Goal: Information Seeking & Learning: Learn about a topic

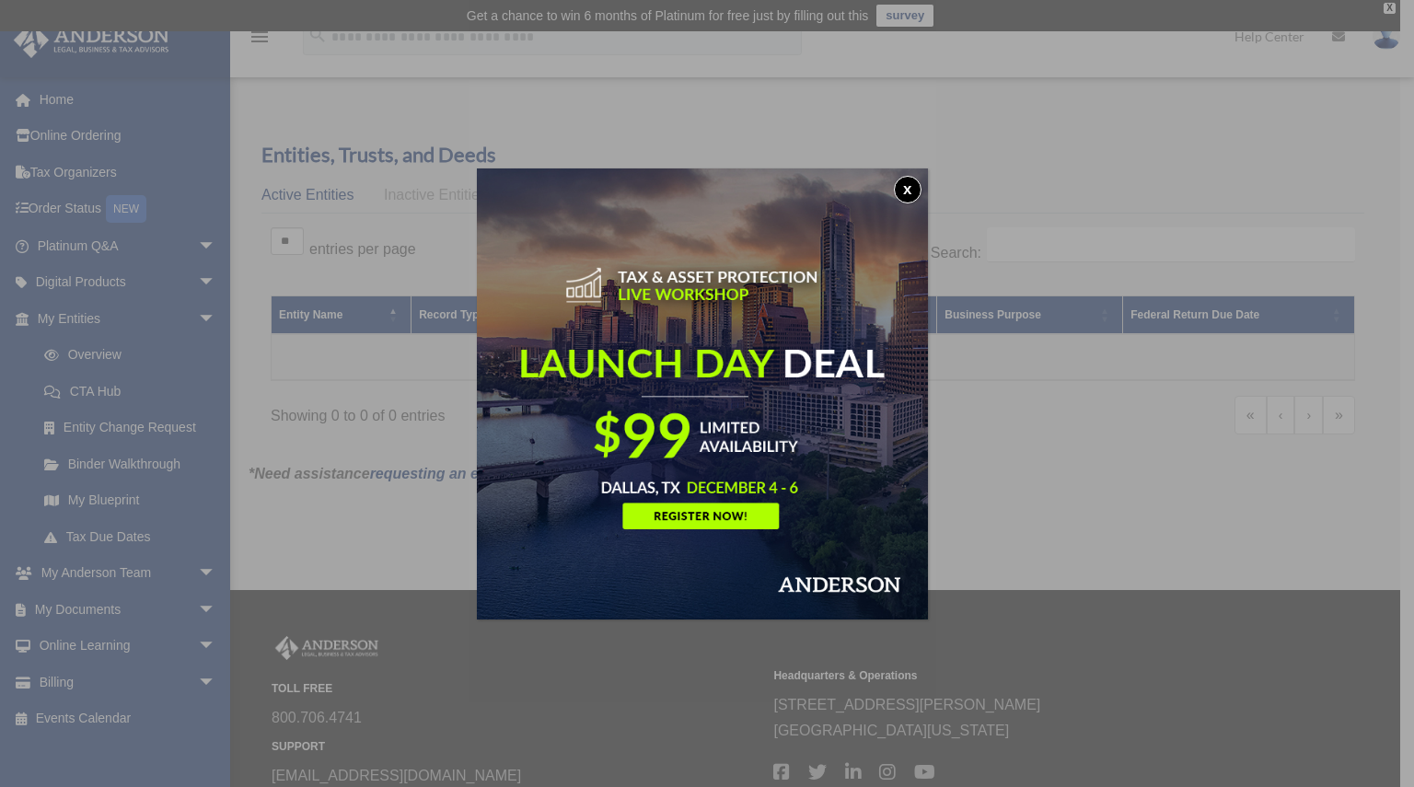
click at [918, 185] on button "x" at bounding box center [908, 190] width 28 height 28
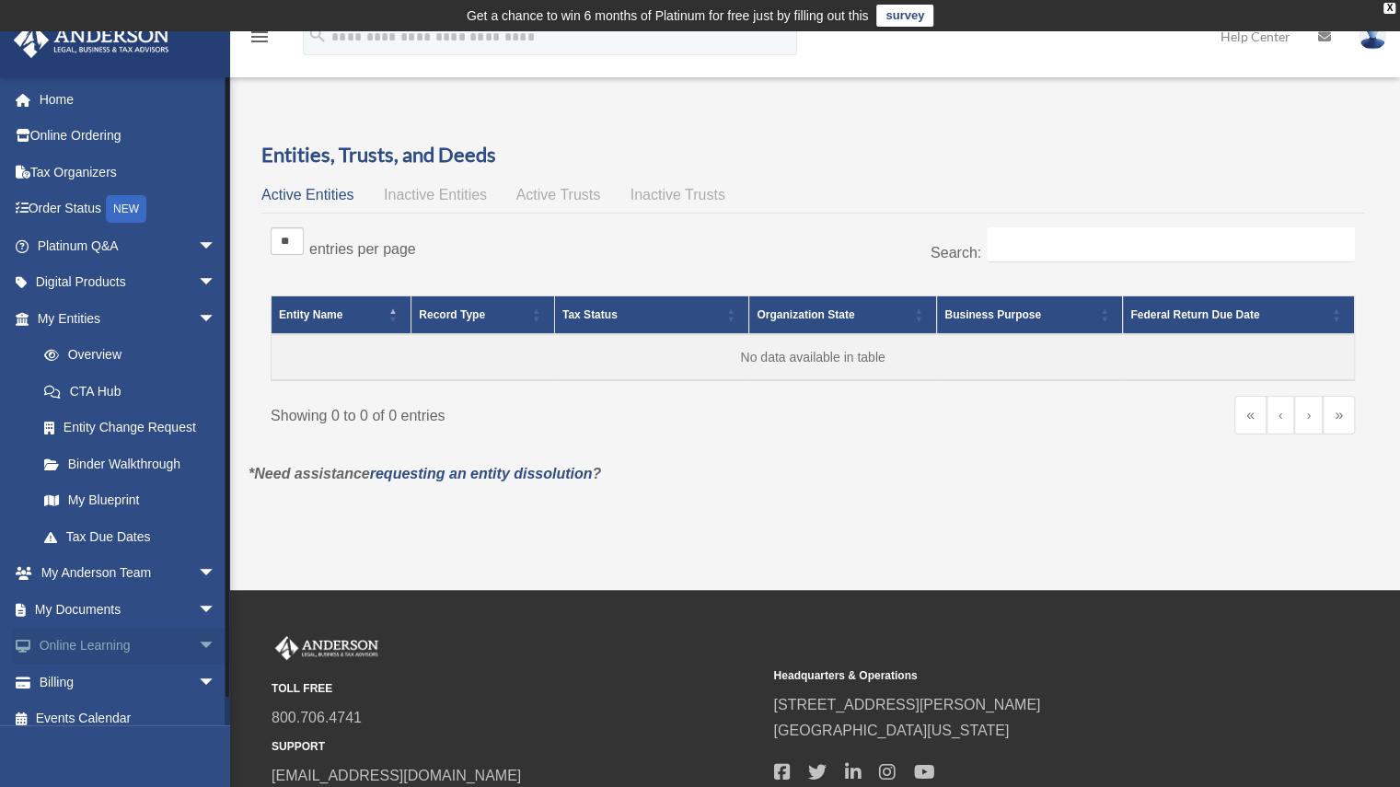
click at [52, 642] on link "Online Learning arrow_drop_down" at bounding box center [128, 646] width 231 height 37
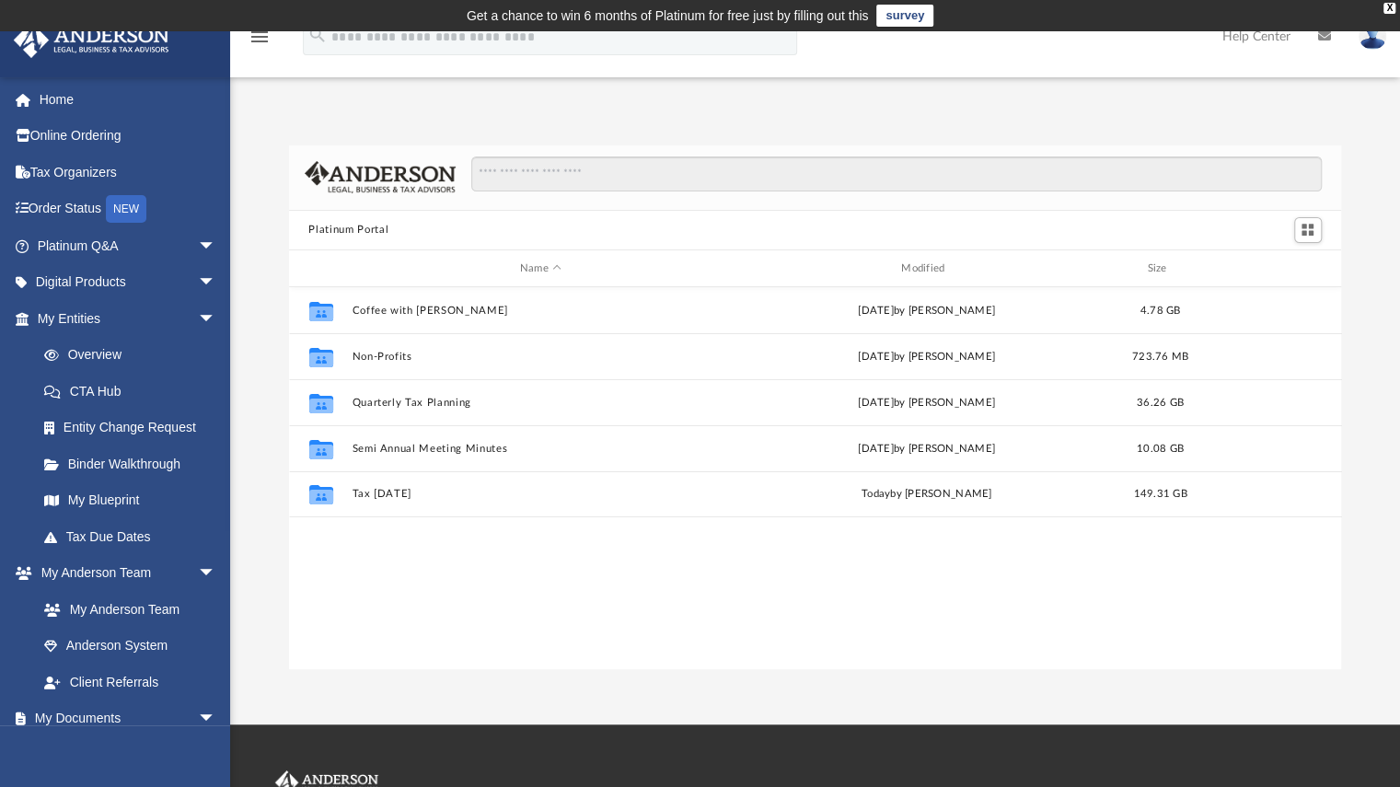
scroll to position [404, 1038]
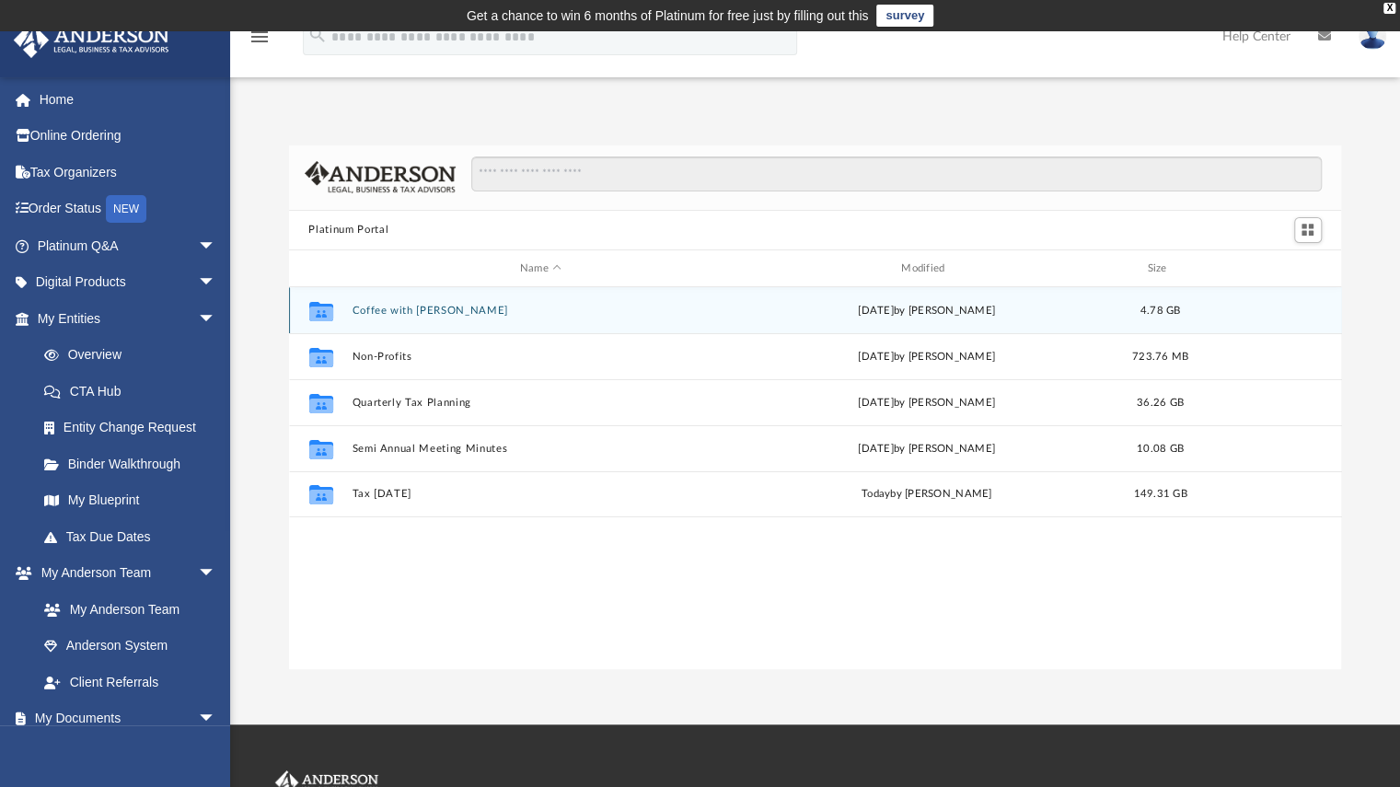
click at [520, 313] on button "Coffee with Carl" at bounding box center [540, 311] width 377 height 12
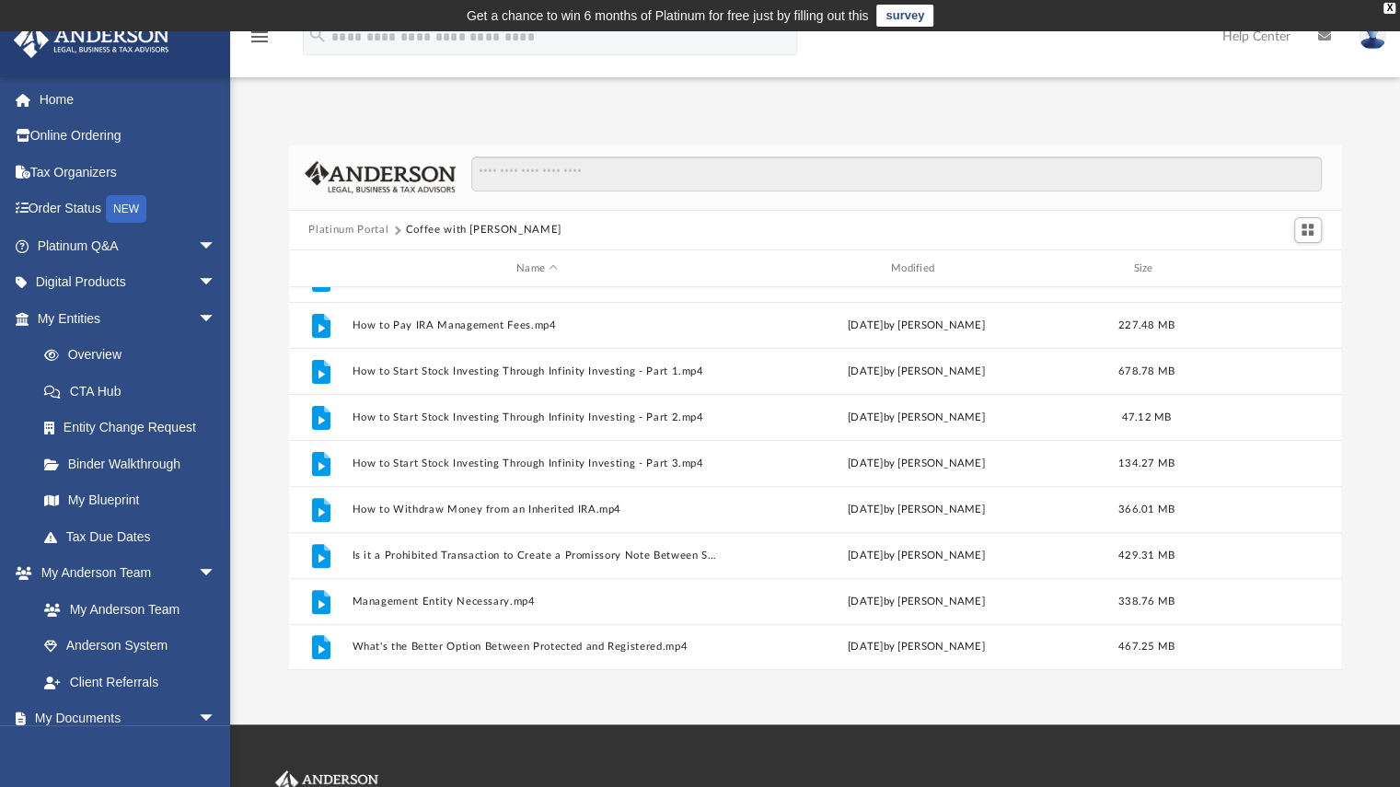
scroll to position [353, 0]
click at [122, 343] on link "Overview" at bounding box center [135, 355] width 218 height 37
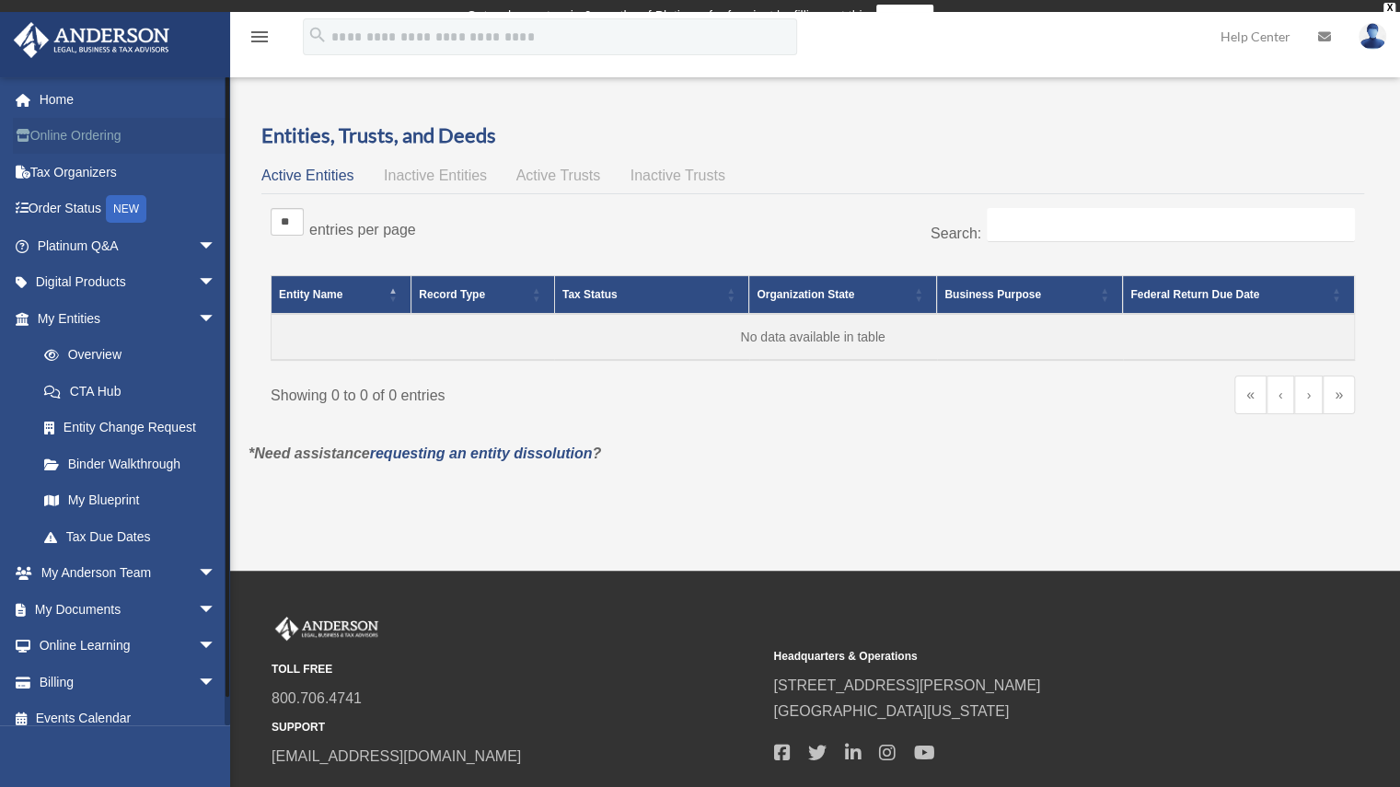
click at [64, 125] on link "Online Ordering" at bounding box center [128, 136] width 231 height 37
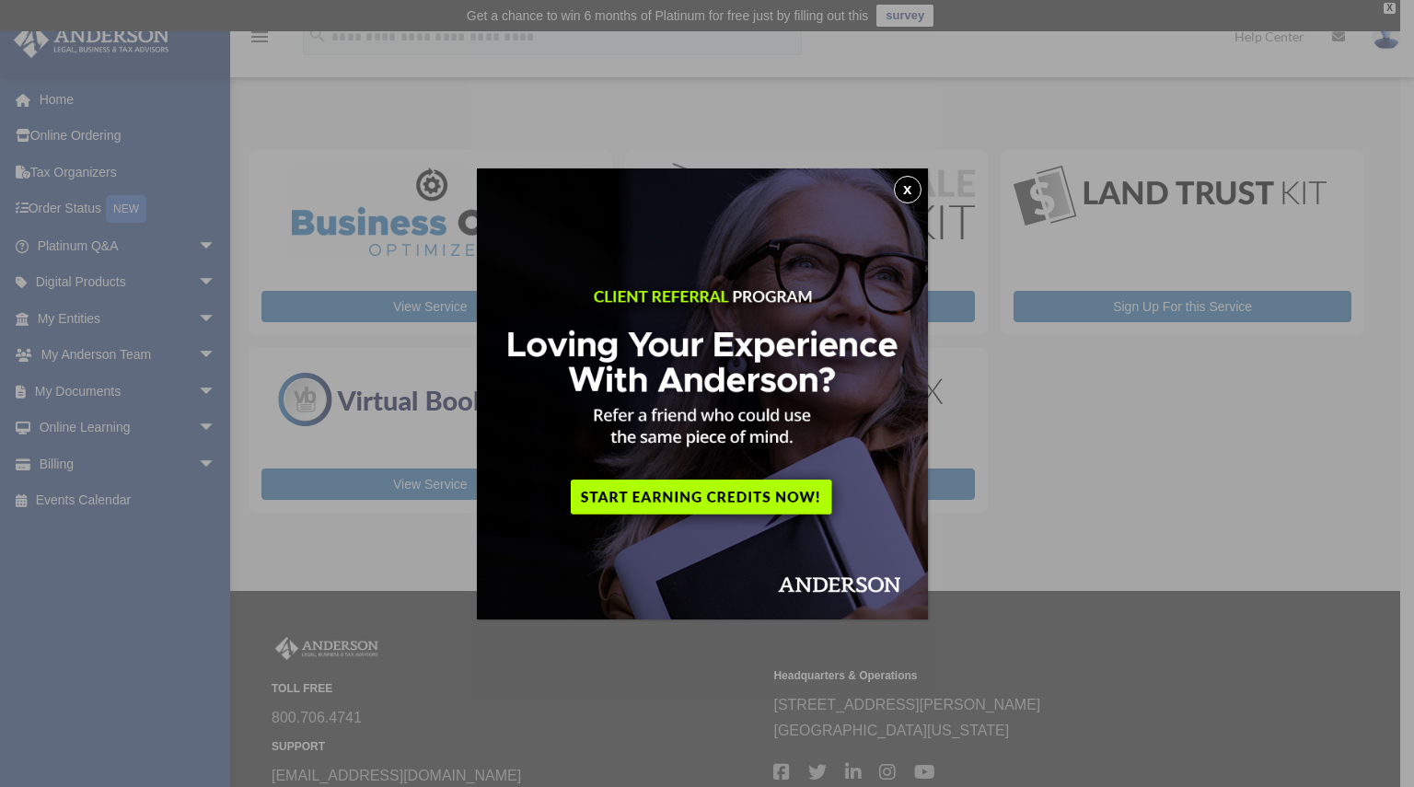
click at [910, 188] on button "x" at bounding box center [908, 190] width 28 height 28
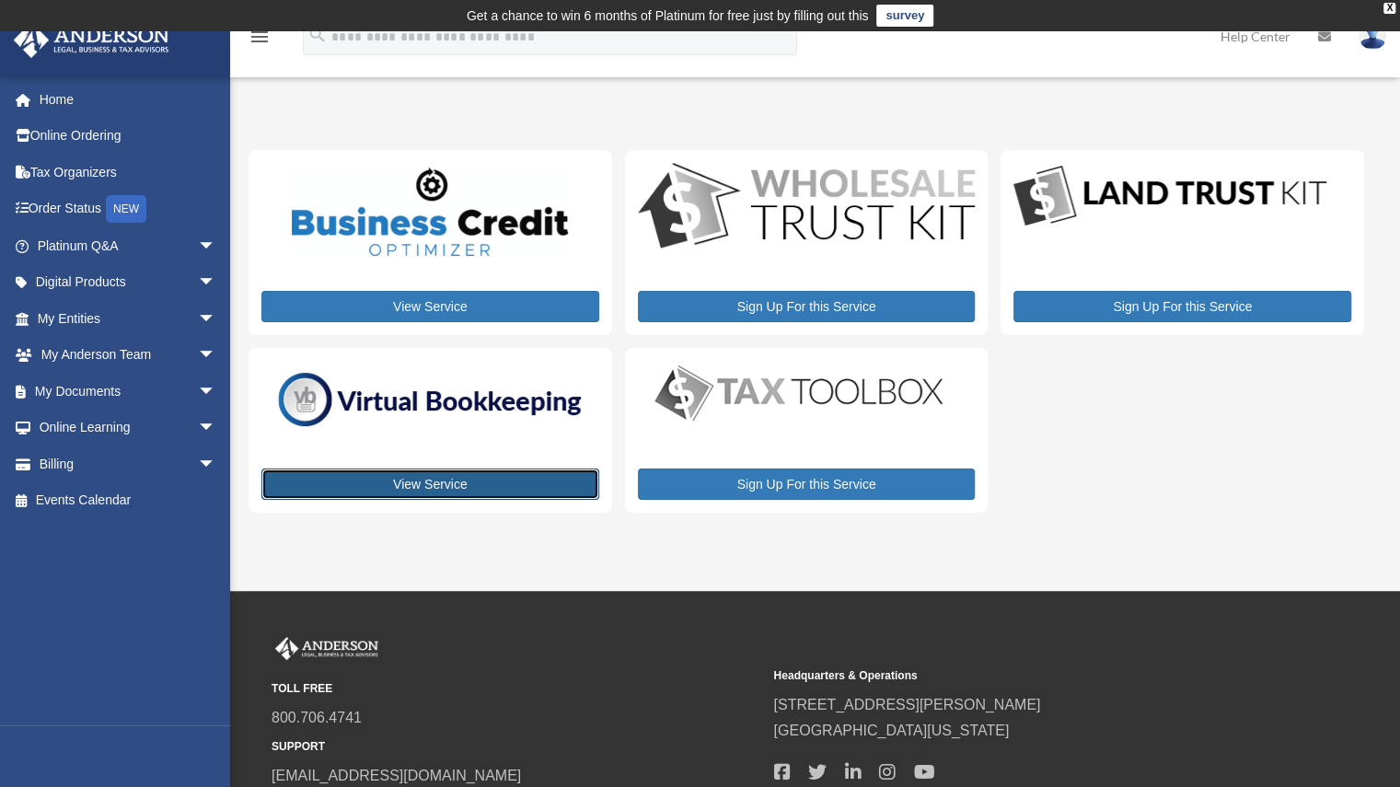
click at [438, 494] on link "View Service" at bounding box center [430, 484] width 338 height 31
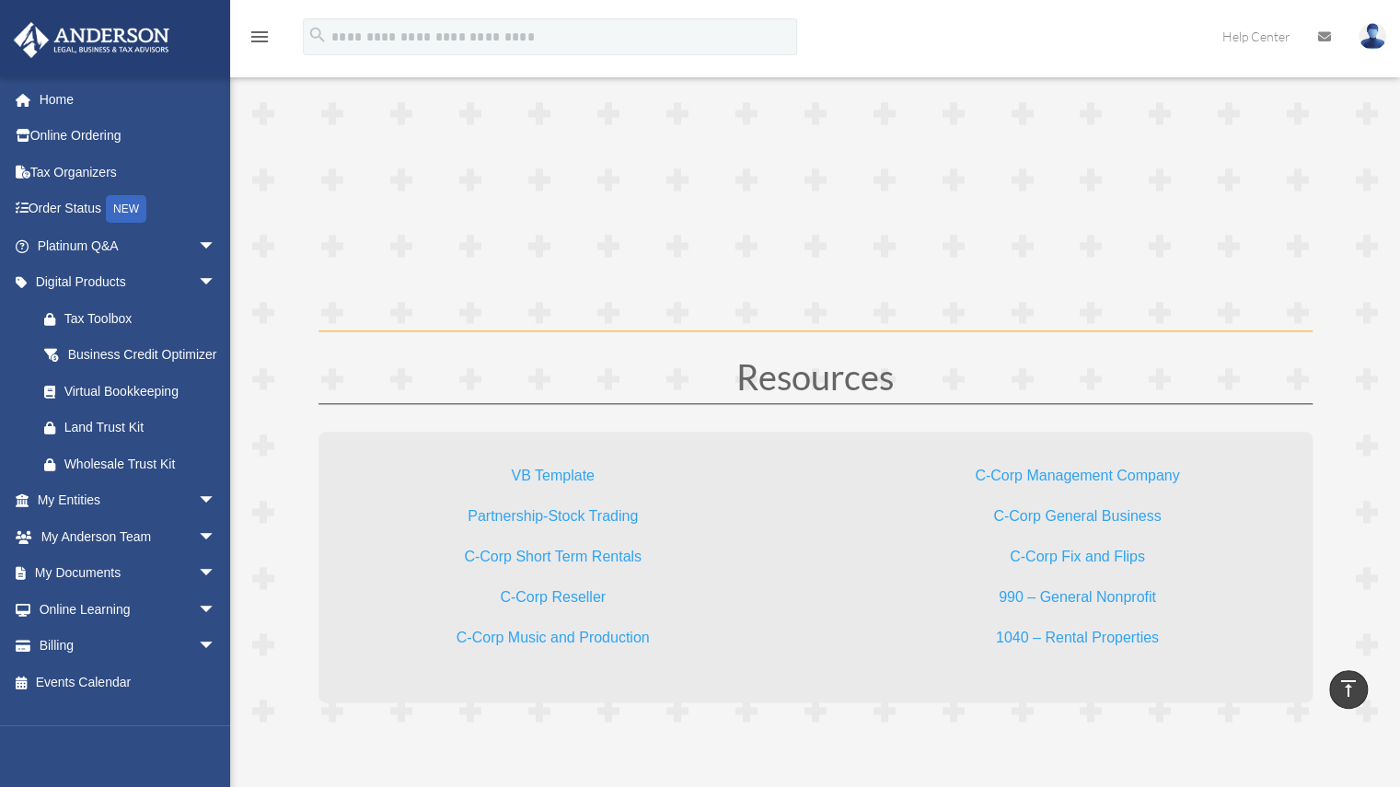
scroll to position [5271, 0]
click at [578, 466] on link "VB Template" at bounding box center [552, 478] width 83 height 25
click at [63, 628] on link "Online Learning arrow_drop_down" at bounding box center [128, 609] width 231 height 37
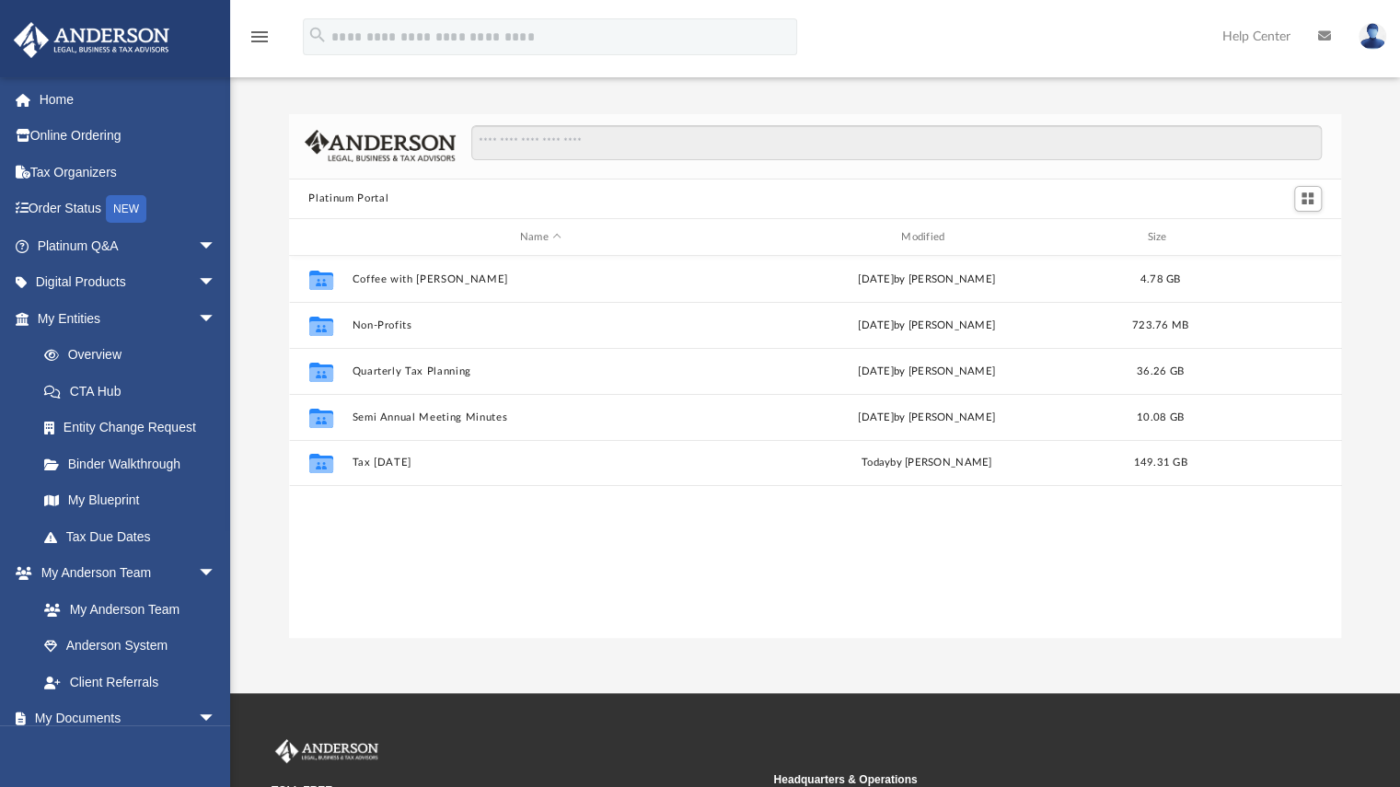
scroll to position [404, 1038]
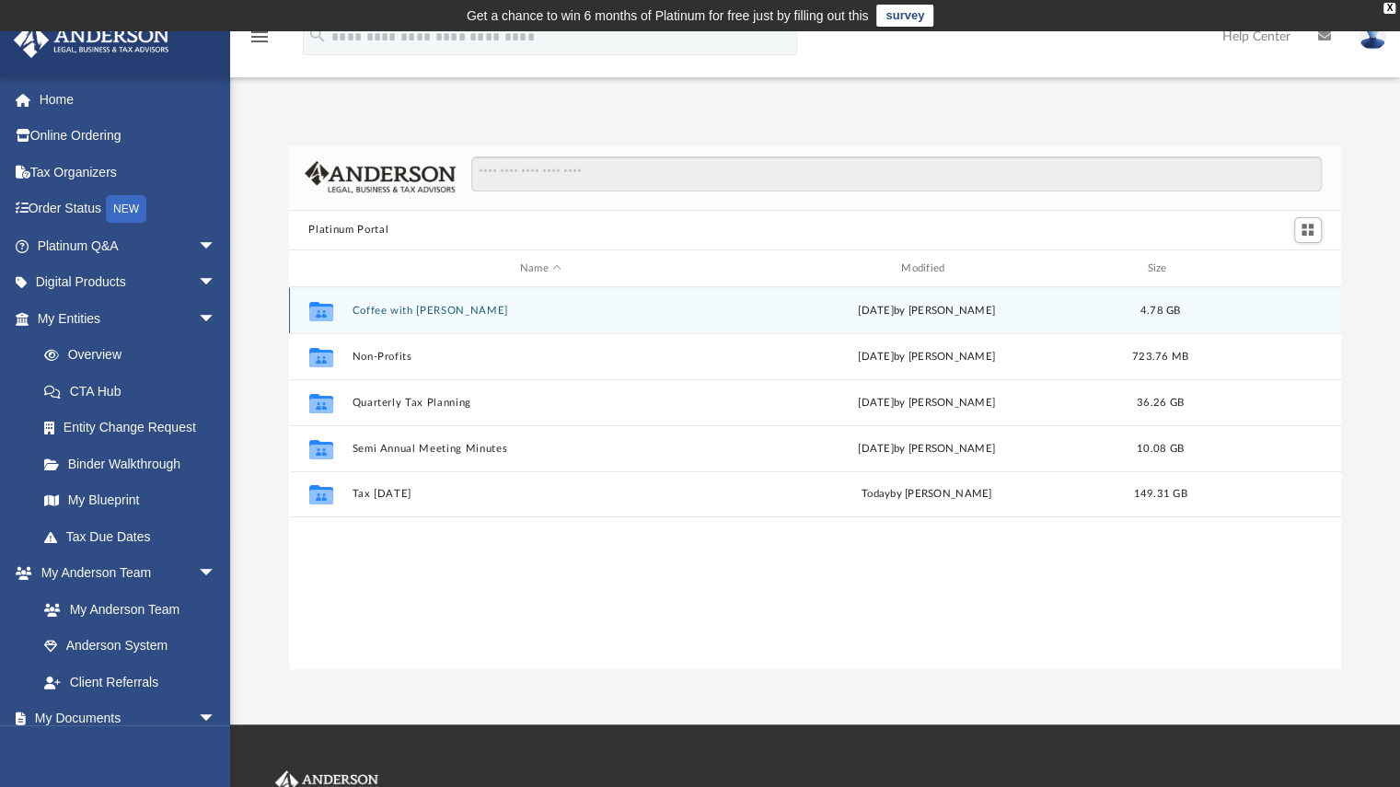
click at [409, 323] on div "Collaborated Folder Coffee with [PERSON_NAME][DATE] by [PERSON_NAME] 4.78 GB" at bounding box center [815, 310] width 1053 height 46
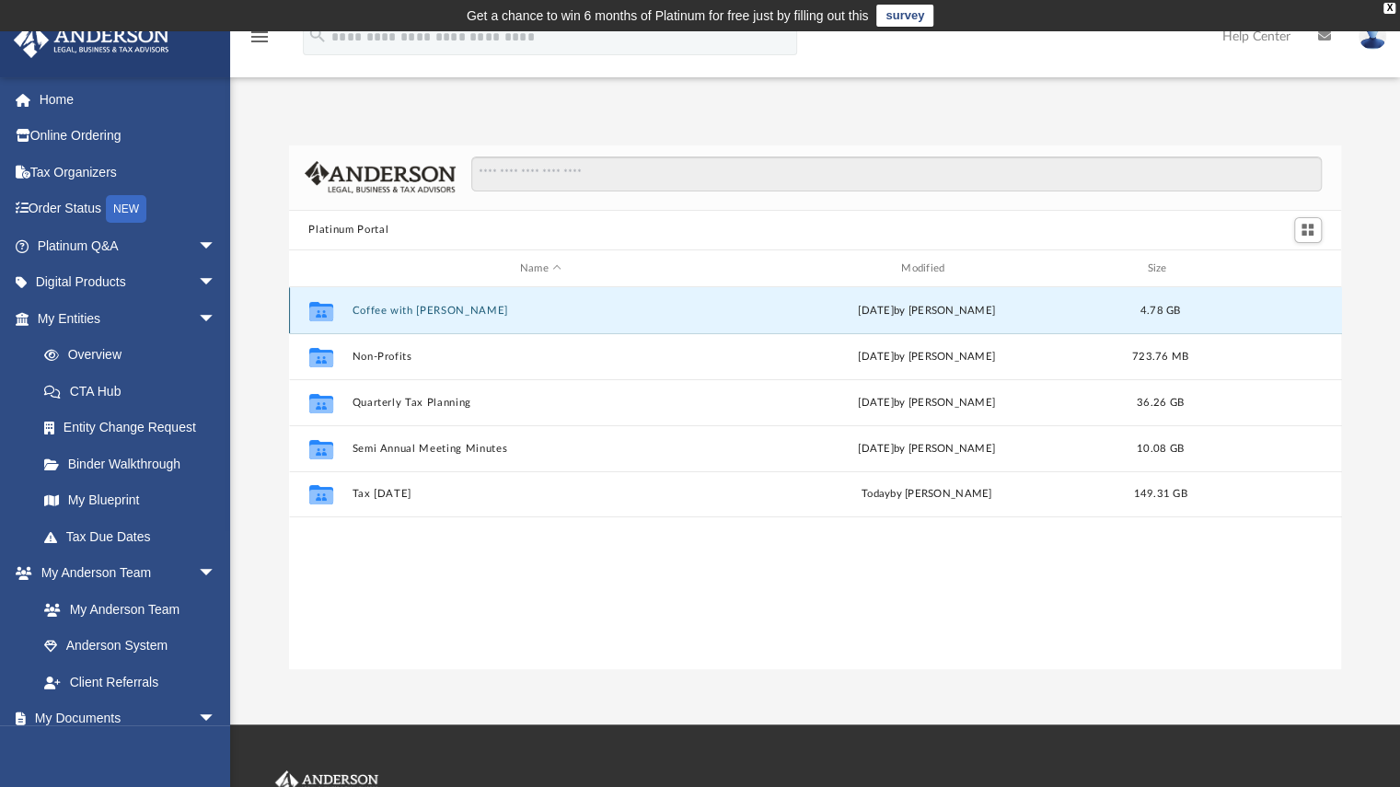
click at [405, 319] on div "Collaborated Folder Coffee with [PERSON_NAME][DATE] by [PERSON_NAME] 4.78 GB" at bounding box center [815, 310] width 1053 height 46
click at [405, 307] on button "Coffee with [PERSON_NAME]" at bounding box center [540, 311] width 377 height 12
